Goal: Find specific page/section: Find specific page/section

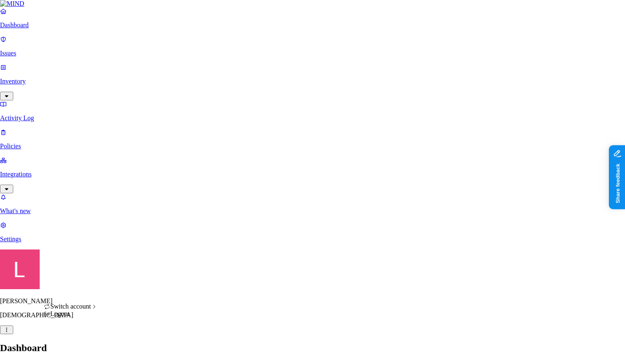
click at [78, 341] on html "Dashboard Issues Inventory Activity Log Policies Integrations What's new 1 Sett…" at bounding box center [312, 250] width 625 height 501
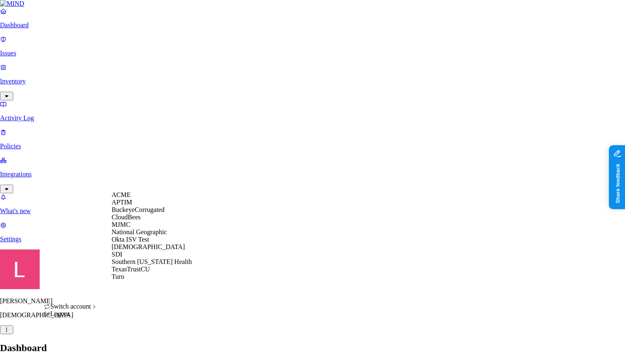
click at [142, 235] on span "National Geographic" at bounding box center [139, 231] width 55 height 7
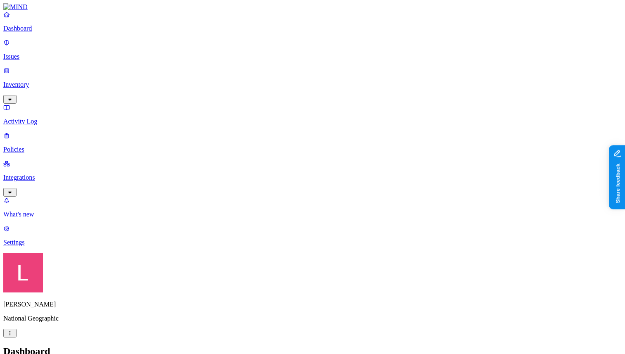
click at [54, 53] on p "Issues" at bounding box center [312, 56] width 618 height 7
click at [32, 146] on p "Policies" at bounding box center [312, 149] width 618 height 7
click at [49, 81] on p "Inventory" at bounding box center [312, 84] width 618 height 7
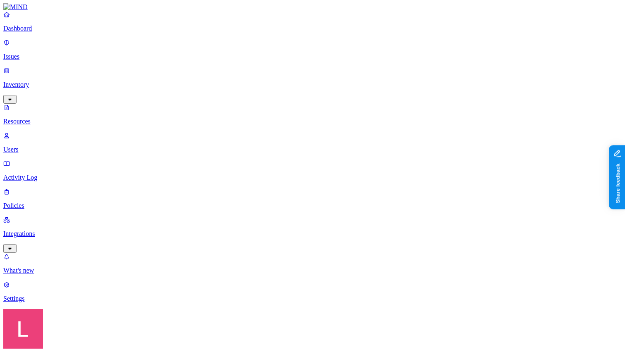
click at [51, 146] on p "Users" at bounding box center [312, 149] width 618 height 7
click at [368, 58] on span "Flagged users" at bounding box center [378, 60] width 21 height 22
